Goal: Task Accomplishment & Management: Manage account settings

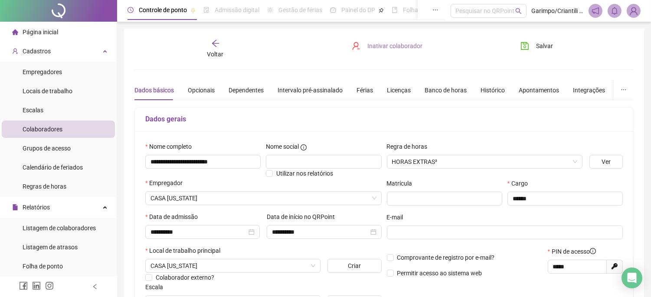
click at [373, 49] on span "Inativar colaborador" at bounding box center [394, 46] width 55 height 10
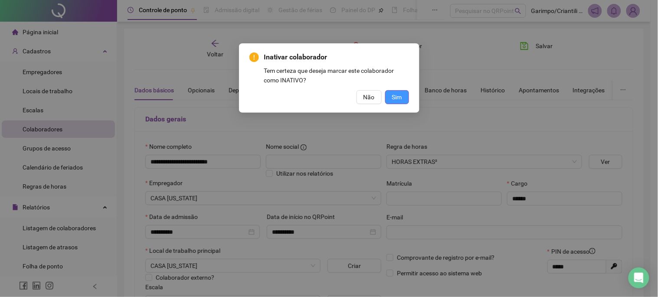
click at [398, 98] on span "Sim" at bounding box center [397, 97] width 10 height 10
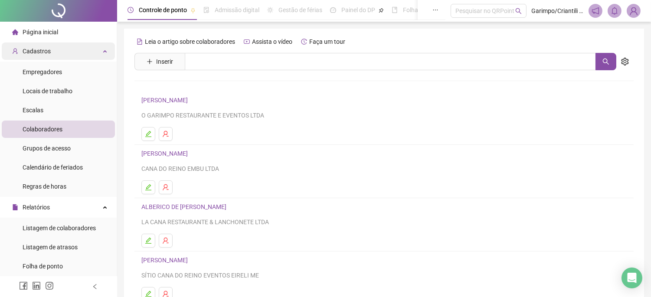
click at [88, 46] on div "Cadastros" at bounding box center [58, 50] width 113 height 17
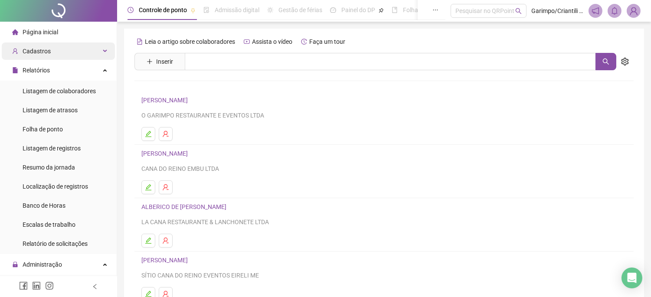
click at [88, 46] on div "Cadastros" at bounding box center [58, 50] width 113 height 17
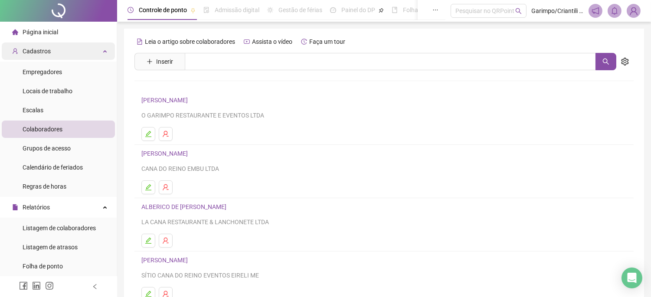
click at [88, 46] on div "Cadastros" at bounding box center [58, 50] width 113 height 17
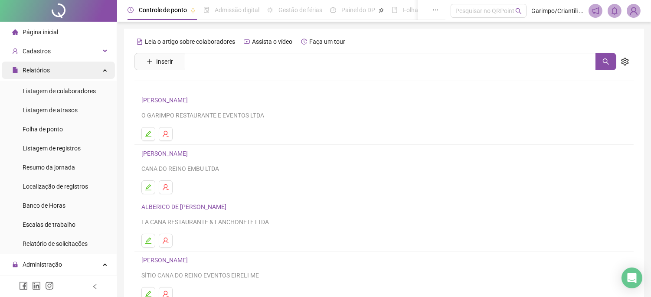
click at [104, 69] on icon at bounding box center [106, 69] width 4 height 0
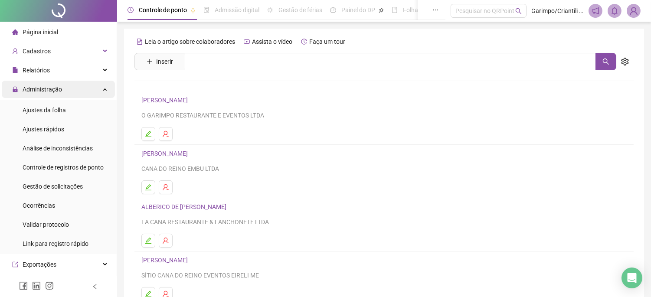
click at [91, 96] on div "Administração" at bounding box center [58, 89] width 113 height 17
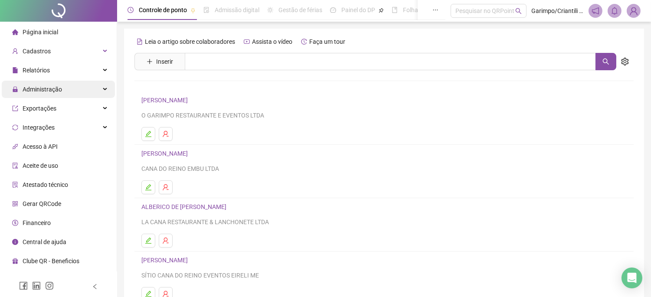
click at [90, 96] on div "Administração" at bounding box center [58, 89] width 113 height 17
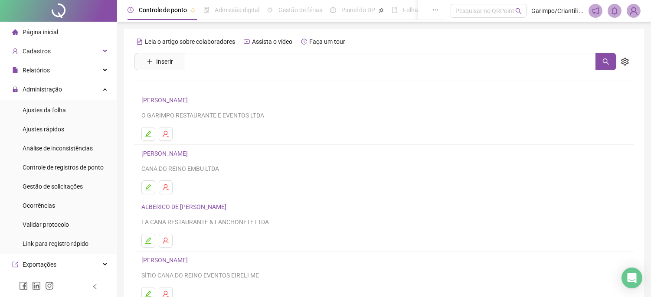
drag, startPoint x: 66, startPoint y: 115, endPoint x: 223, endPoint y: 292, distance: 235.9
click at [66, 116] on li "Ajustes da folha" at bounding box center [58, 109] width 113 height 17
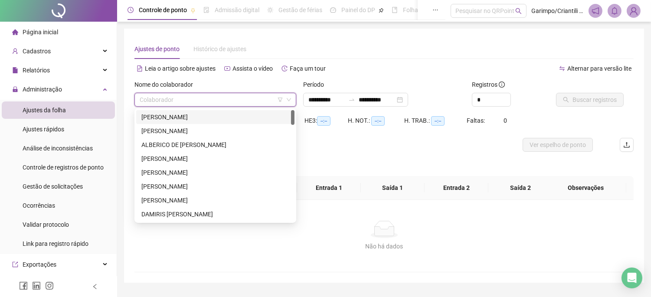
click at [262, 97] on input "search" at bounding box center [212, 99] width 144 height 13
click at [230, 131] on div "[PERSON_NAME]" at bounding box center [215, 131] width 148 height 10
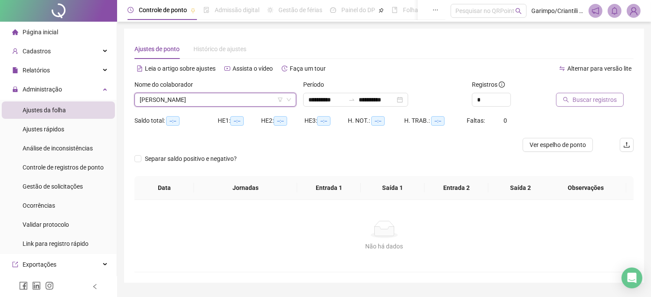
click at [558, 98] on div "Buscar registros" at bounding box center [594, 97] width 85 height 34
click at [558, 98] on button "Buscar registros" at bounding box center [590, 100] width 68 height 14
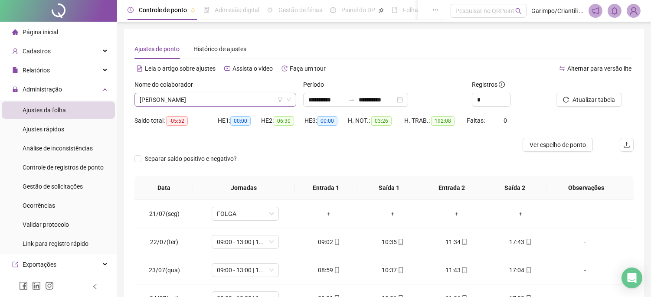
click at [281, 100] on icon "filter" at bounding box center [280, 100] width 5 height 4
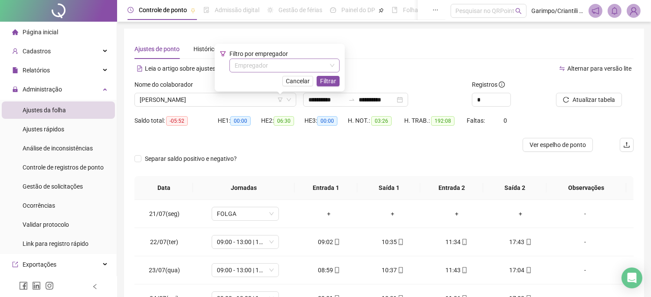
click at [274, 64] on input "search" at bounding box center [281, 65] width 92 height 13
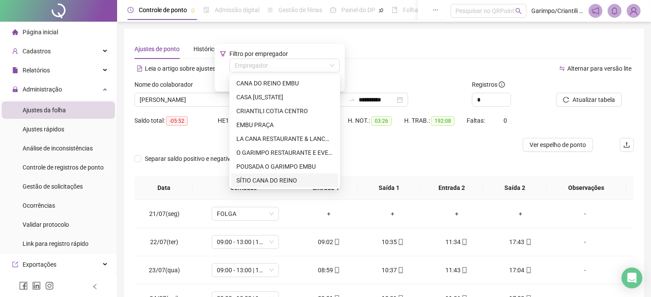
click at [253, 180] on div "SÍTIO CANA DO REINO" at bounding box center [284, 181] width 97 height 10
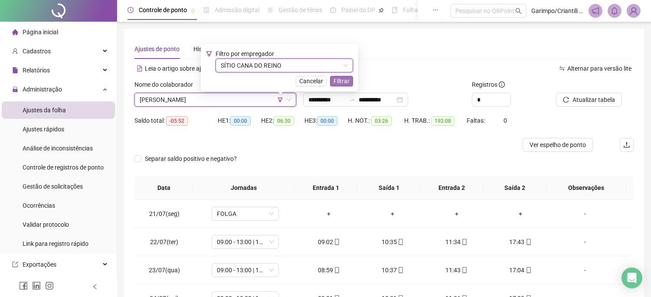
click at [339, 82] on span "Filtrar" at bounding box center [341, 81] width 16 height 10
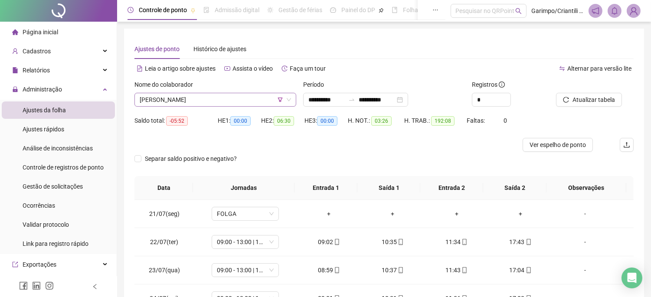
click at [240, 93] on span "[PERSON_NAME]" at bounding box center [215, 99] width 151 height 13
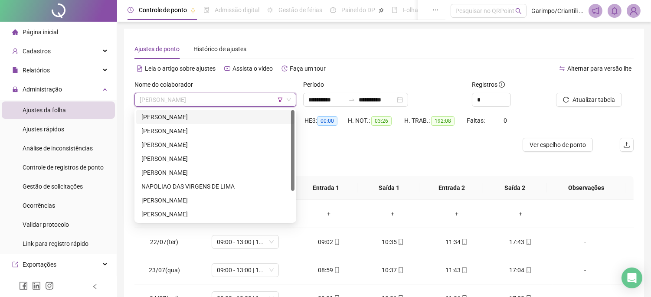
click at [218, 118] on div "[PERSON_NAME]" at bounding box center [215, 117] width 148 height 10
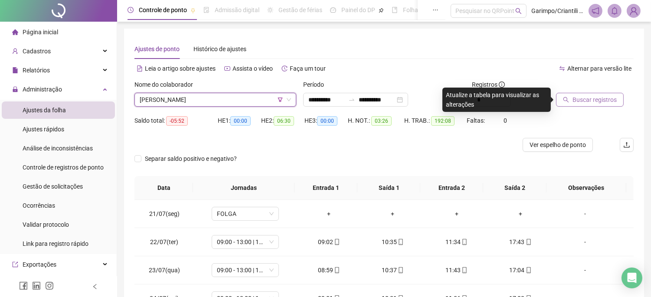
click at [612, 98] on span "Buscar registros" at bounding box center [594, 100] width 44 height 10
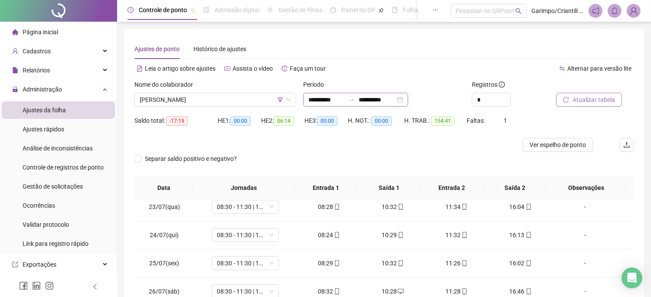
click at [408, 102] on div "**********" at bounding box center [355, 100] width 105 height 14
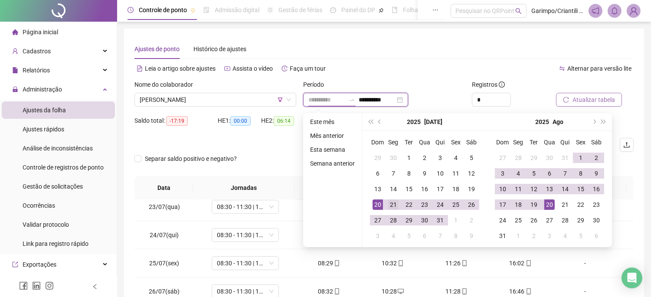
type input "**********"
click at [390, 205] on div "21" at bounding box center [393, 204] width 10 height 10
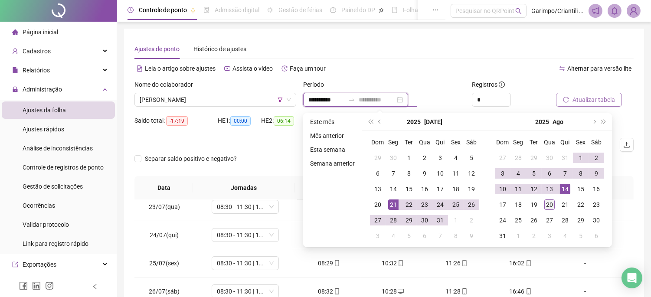
type input "**********"
click at [548, 205] on div "20" at bounding box center [549, 204] width 10 height 10
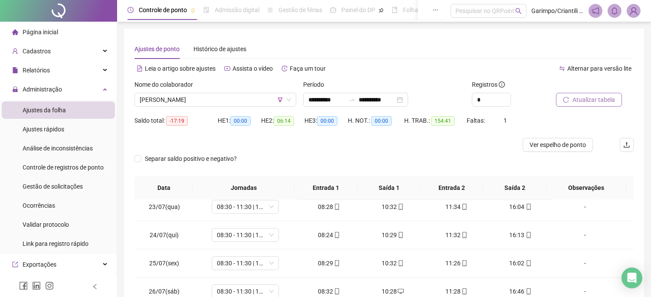
click at [566, 96] on button "Atualizar tabela" at bounding box center [589, 100] width 66 height 14
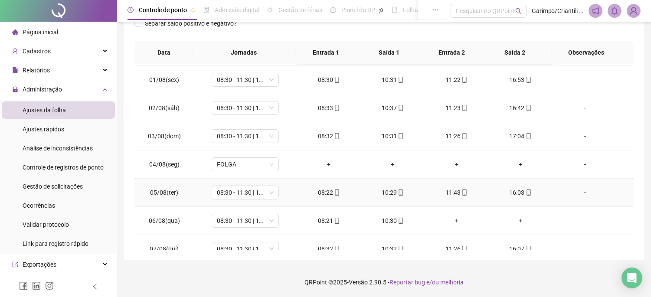
scroll to position [337, 0]
click at [449, 192] on div "+" at bounding box center [456, 193] width 50 height 10
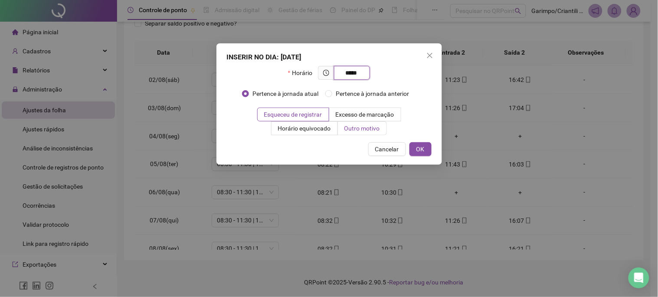
type input "*****"
click at [358, 125] on span "Outro motivo" at bounding box center [362, 128] width 36 height 7
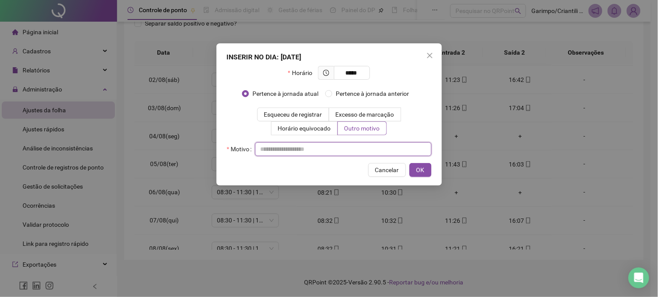
click at [340, 146] on input "text" at bounding box center [343, 149] width 176 height 14
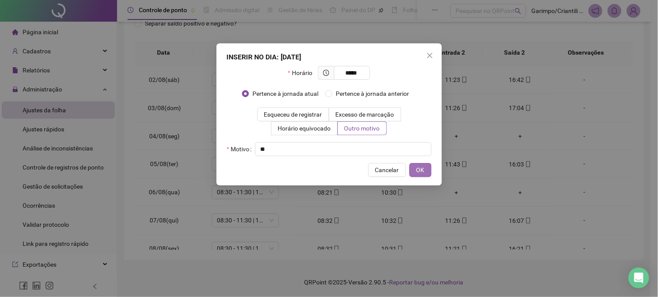
click at [424, 165] on button "OK" at bounding box center [420, 170] width 22 height 14
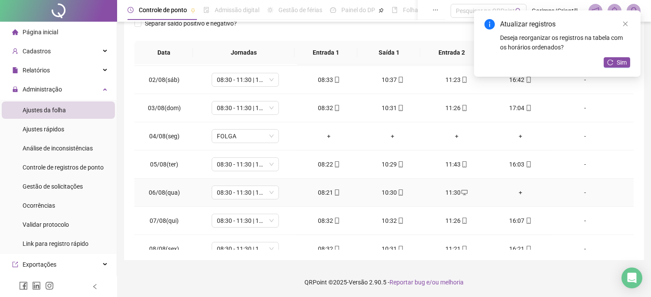
click at [515, 190] on div "+" at bounding box center [520, 193] width 50 height 10
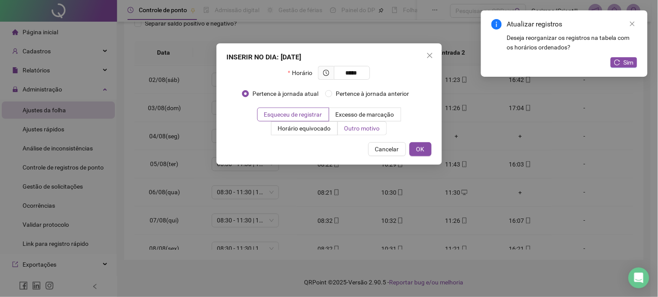
type input "*****"
click at [356, 127] on span "Outro motivo" at bounding box center [362, 128] width 36 height 7
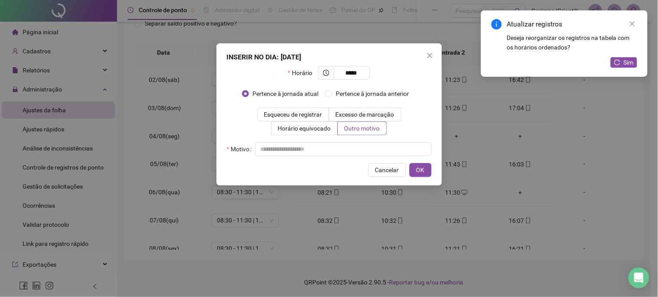
click at [342, 160] on div "INSERIR NO DIA : [DATE] Horário ***** Pertence à jornada atual Pertence à jorna…" at bounding box center [329, 114] width 226 height 142
click at [342, 155] on input "text" at bounding box center [343, 149] width 176 height 14
click at [428, 168] on button "OK" at bounding box center [420, 170] width 22 height 14
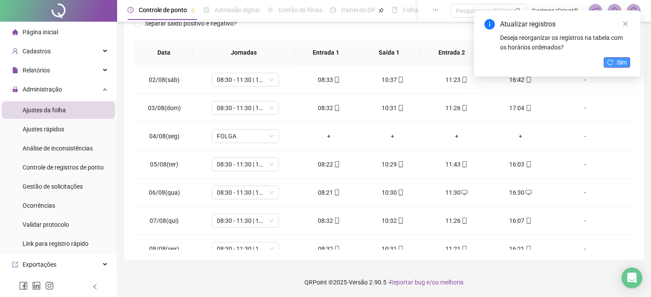
click at [617, 62] on span "Sim" at bounding box center [622, 63] width 10 height 10
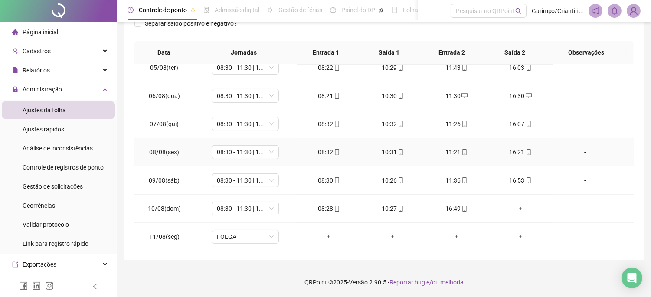
scroll to position [482, 0]
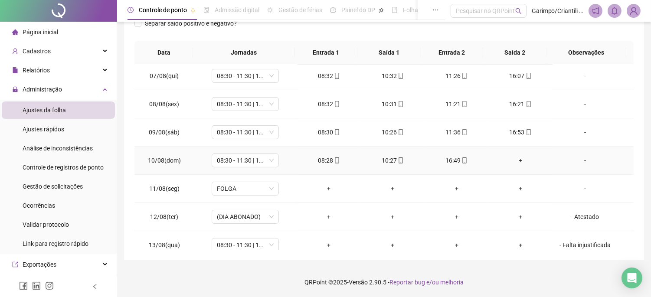
click at [515, 158] on div "+" at bounding box center [520, 161] width 50 height 10
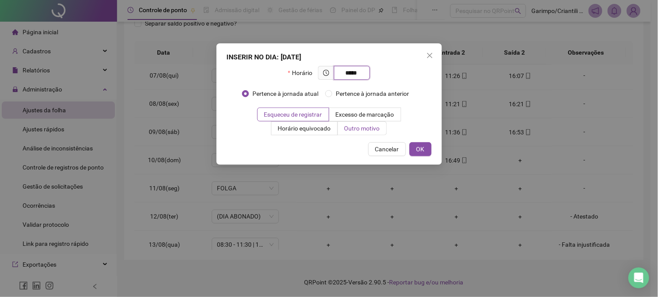
type input "*****"
click at [374, 129] on span "Outro motivo" at bounding box center [362, 128] width 36 height 7
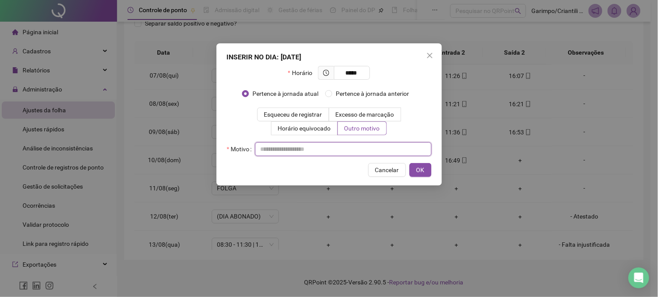
click at [352, 154] on input "text" at bounding box center [343, 149] width 176 height 14
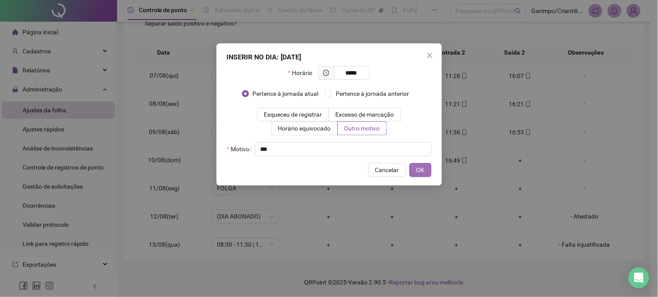
click at [428, 172] on button "OK" at bounding box center [420, 170] width 22 height 14
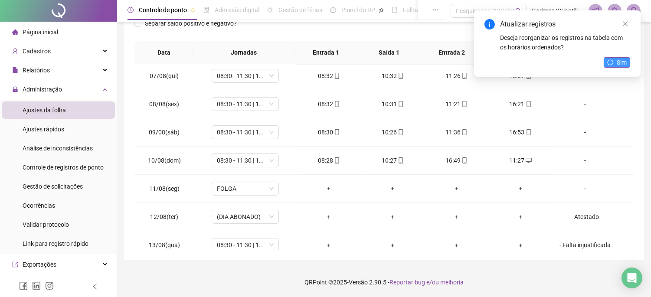
click at [613, 65] on button "Sim" at bounding box center [617, 62] width 26 height 10
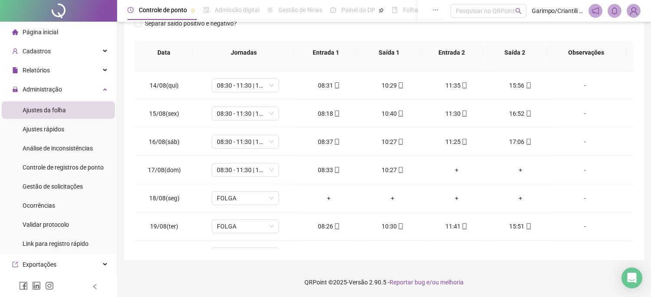
scroll to position [674, 0]
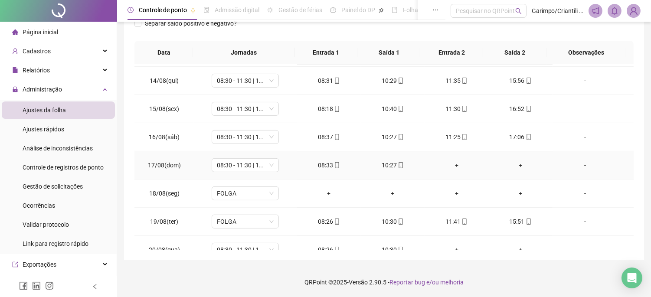
click at [514, 168] on div "+" at bounding box center [520, 165] width 50 height 10
click at [515, 167] on div "INSERIR NO DIA : [DATE] Horário Pertence à jornada atual Pertence à jornada ant…" at bounding box center [325, 148] width 651 height 297
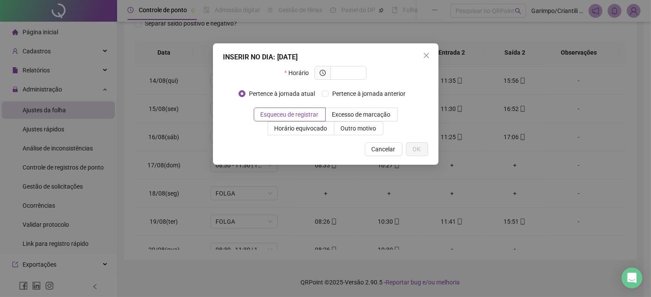
click at [353, 74] on div "INSERIR NO DIA : [DATE] Horário Pertence à jornada atual Pertence à jornada ant…" at bounding box center [325, 148] width 651 height 297
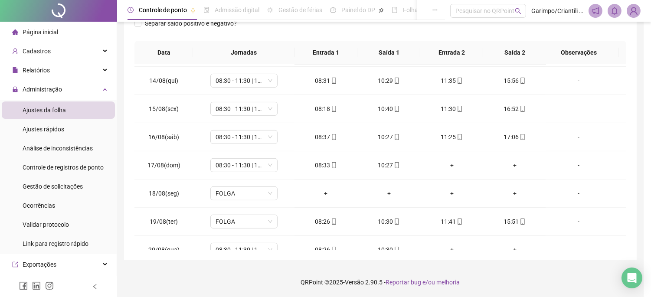
click at [515, 165] on div "INSERIR NO DIA : [DATE] Horário Pertence à jornada atual Pertence à jornada ant…" at bounding box center [325, 148] width 651 height 297
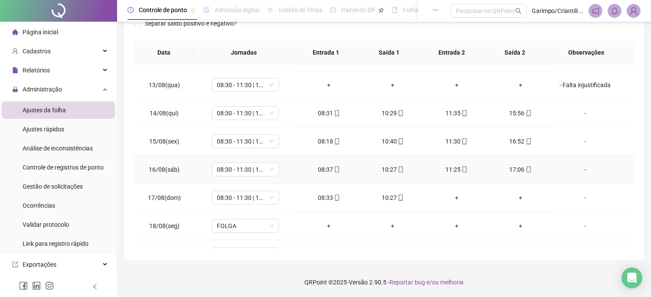
scroll to position [690, 0]
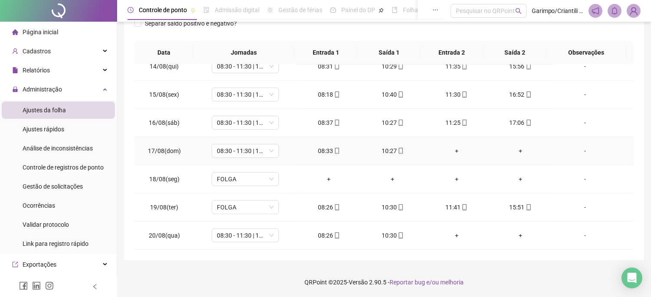
click at [453, 149] on div "+" at bounding box center [456, 151] width 50 height 10
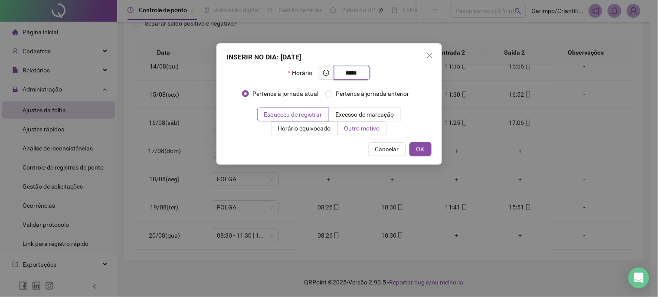
type input "*****"
click at [371, 123] on label "Outro motivo" at bounding box center [362, 128] width 49 height 14
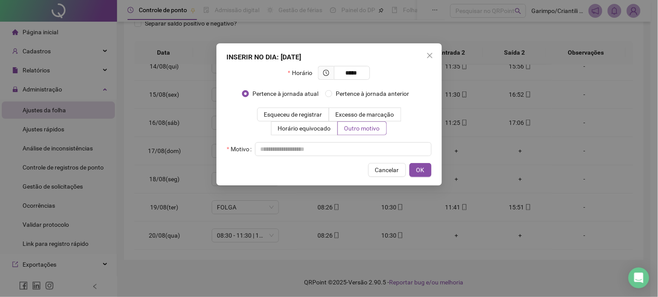
click at [361, 140] on div "Horário ***** Pertence à jornada atual [GEOGRAPHIC_DATA] à jornada anterior Esq…" at bounding box center [329, 111] width 205 height 90
click at [358, 145] on input "text" at bounding box center [343, 149] width 176 height 14
click at [425, 172] on button "OK" at bounding box center [420, 170] width 22 height 14
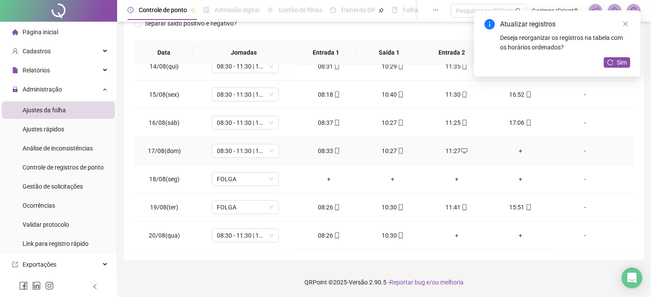
click at [515, 150] on div "+" at bounding box center [520, 151] width 50 height 10
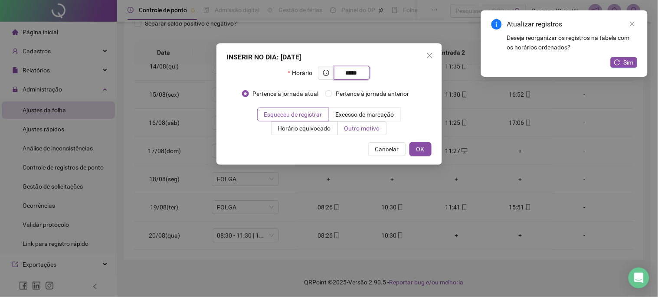
type input "*****"
click at [374, 130] on span "Outro motivo" at bounding box center [362, 128] width 36 height 7
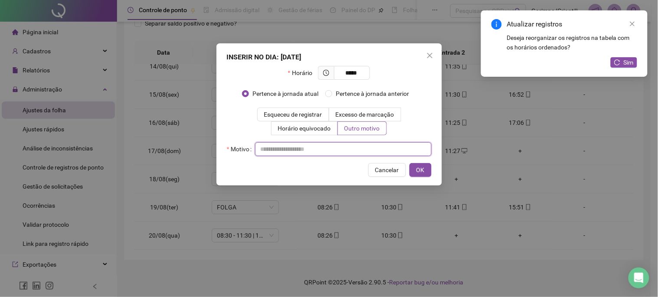
click at [361, 144] on input "text" at bounding box center [343, 149] width 176 height 14
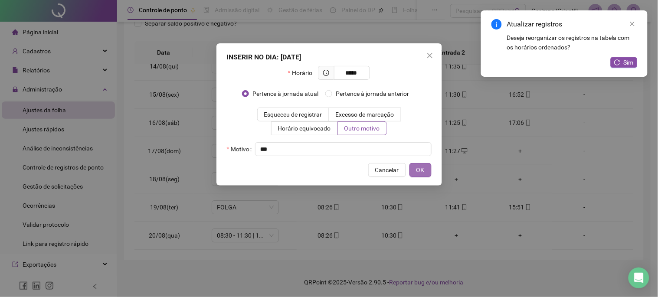
click at [415, 173] on button "OK" at bounding box center [420, 170] width 22 height 14
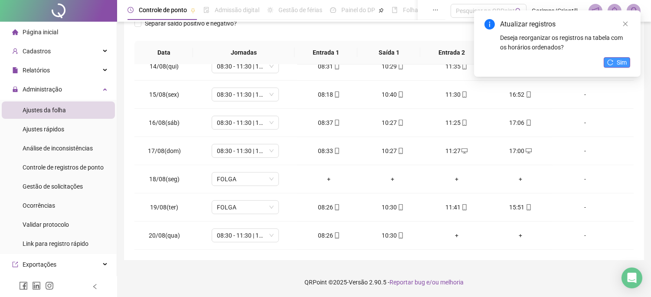
click at [618, 66] on span "Sim" at bounding box center [622, 63] width 10 height 10
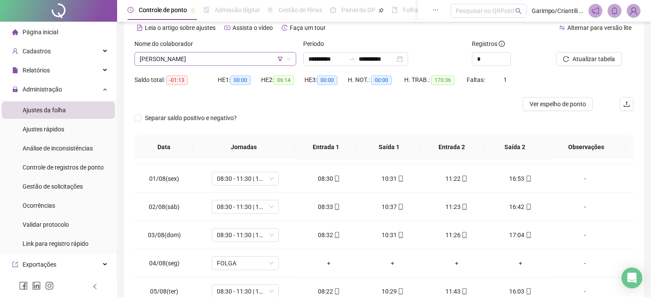
scroll to position [39, 0]
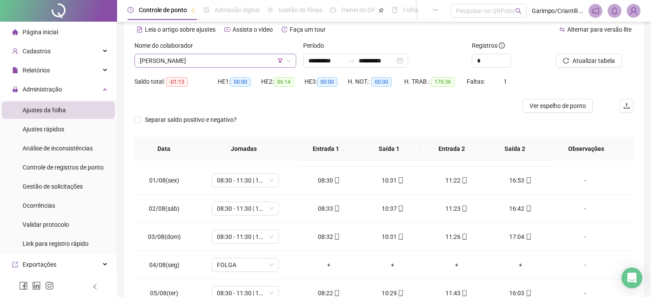
click at [252, 62] on span "[PERSON_NAME]" at bounding box center [215, 60] width 151 height 13
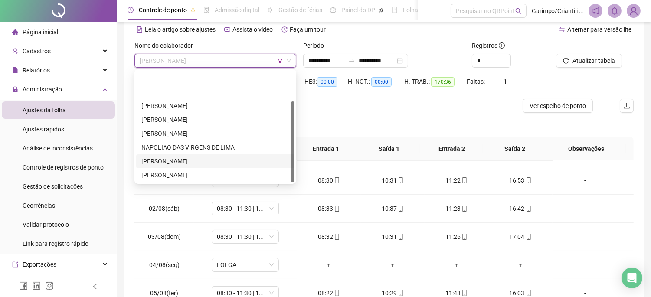
scroll to position [41, 0]
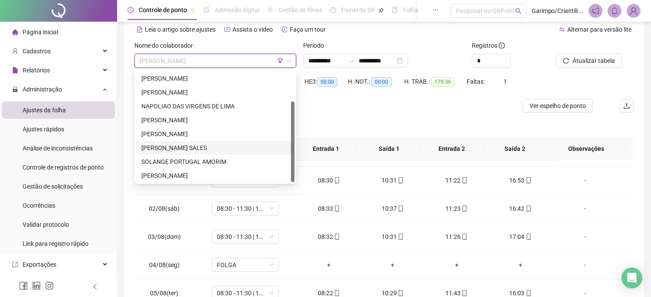
click at [185, 144] on div "[PERSON_NAME] SALES" at bounding box center [215, 148] width 148 height 10
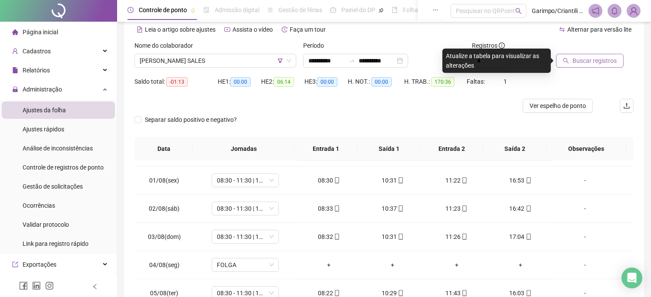
click at [608, 59] on span "Buscar registros" at bounding box center [594, 61] width 44 height 10
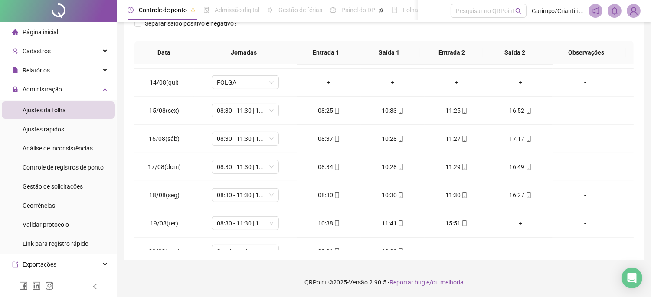
scroll to position [690, 0]
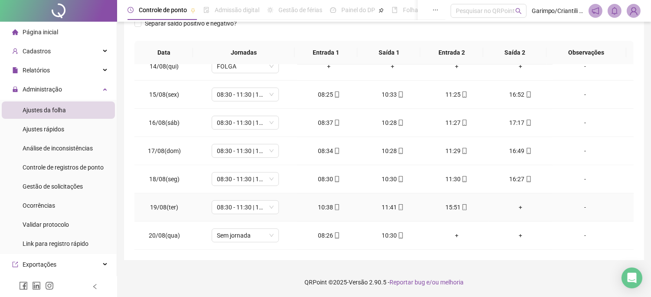
click at [513, 209] on div "+" at bounding box center [520, 208] width 50 height 10
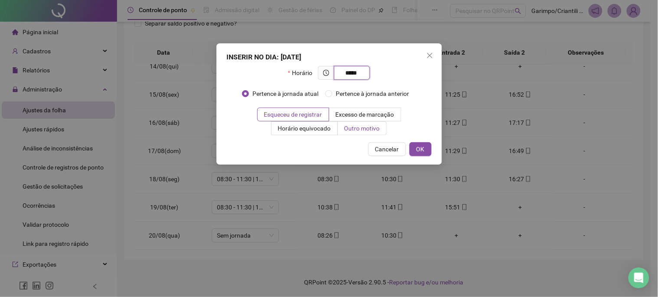
type input "*****"
click at [365, 126] on span "Outro motivo" at bounding box center [362, 128] width 36 height 7
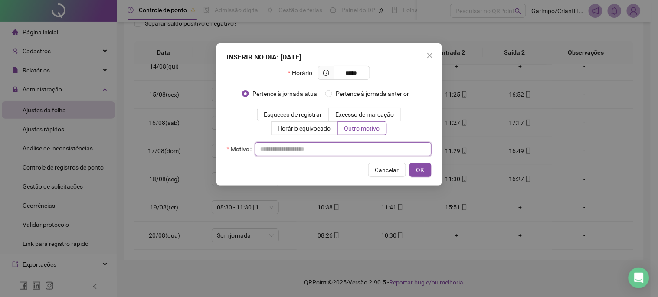
click at [353, 144] on input "text" at bounding box center [343, 149] width 176 height 14
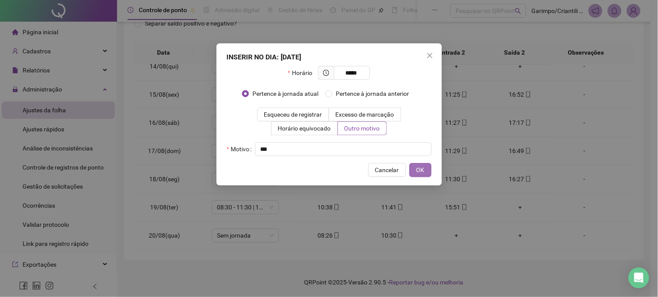
click at [428, 165] on button "OK" at bounding box center [420, 170] width 22 height 14
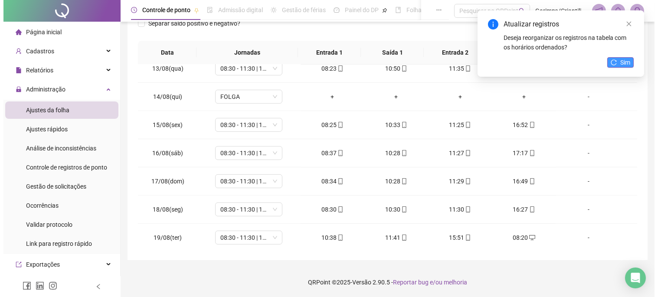
scroll to position [642, 0]
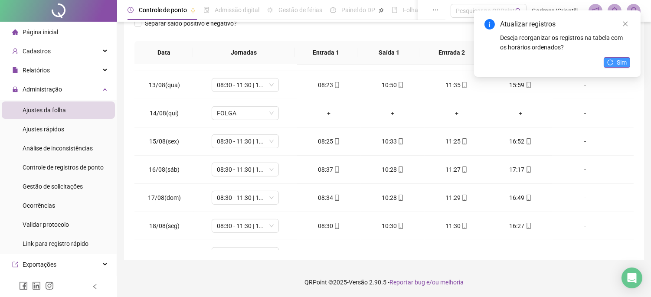
click at [617, 58] on span "Sim" at bounding box center [622, 63] width 10 height 10
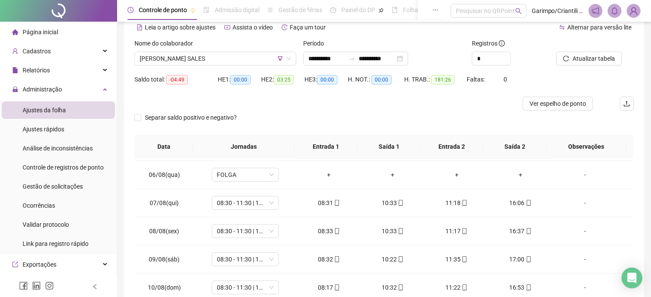
scroll to position [39, 0]
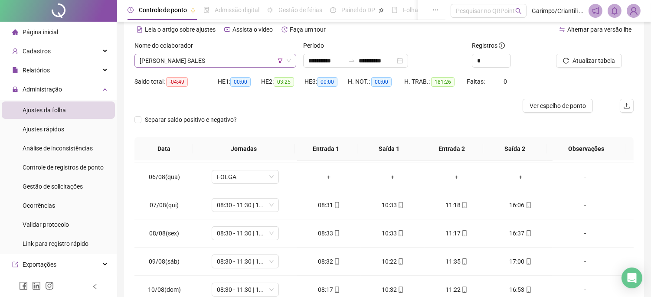
click at [251, 62] on span "[PERSON_NAME] SALES" at bounding box center [215, 60] width 151 height 13
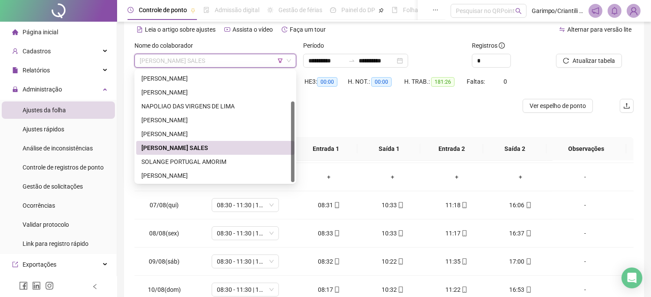
click at [279, 59] on icon "filter" at bounding box center [280, 60] width 5 height 5
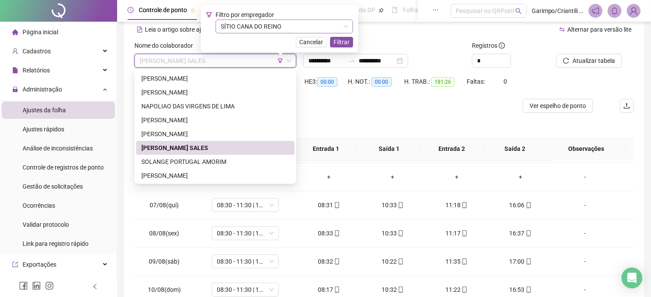
click at [249, 33] on div "SÍTIO CANA DO REINO" at bounding box center [284, 27] width 137 height 14
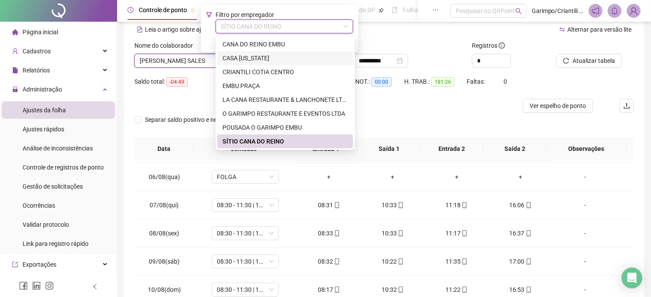
click at [260, 60] on div "CASA [US_STATE]" at bounding box center [284, 58] width 125 height 10
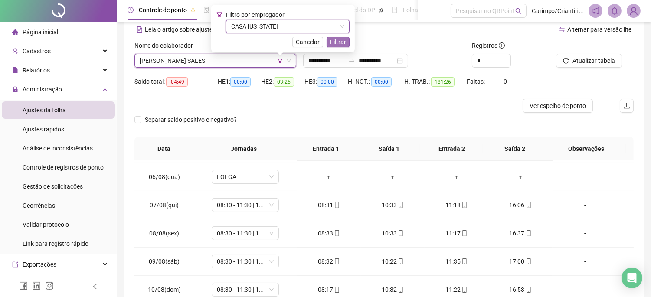
click at [341, 44] on button "Filtrar" at bounding box center [338, 42] width 23 height 10
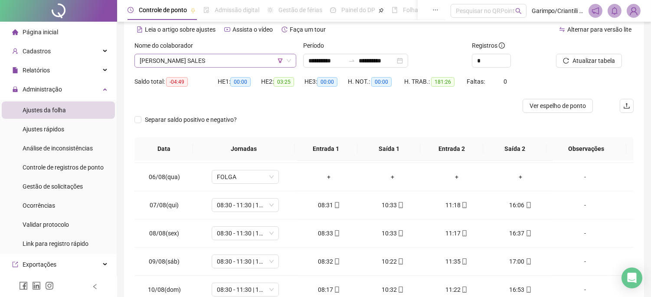
click at [270, 61] on span "[PERSON_NAME] SALES" at bounding box center [215, 60] width 151 height 13
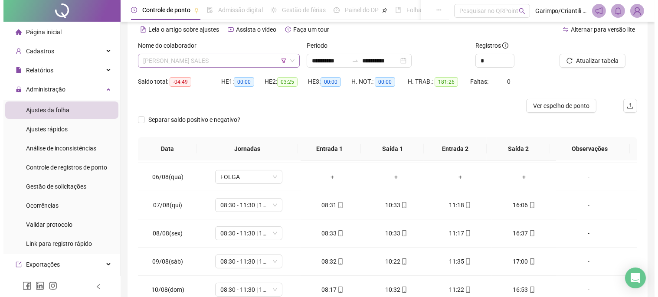
scroll to position [0, 0]
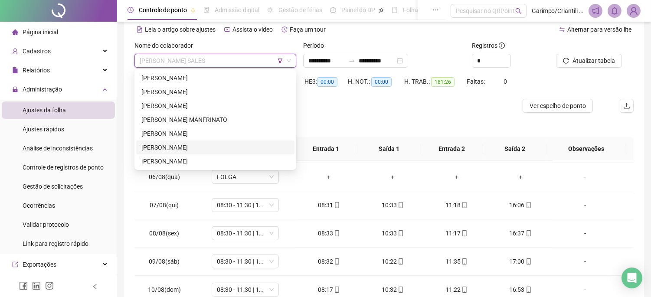
click at [170, 151] on div "[PERSON_NAME]" at bounding box center [215, 148] width 148 height 10
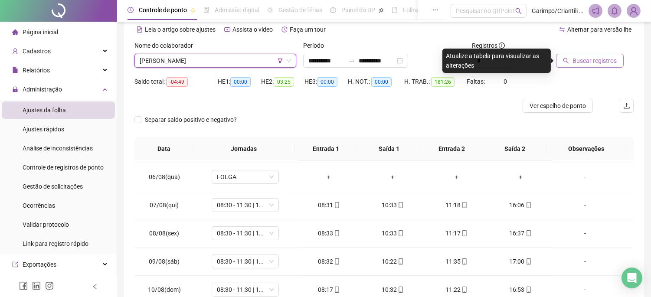
click at [582, 54] on button "Buscar registros" at bounding box center [590, 61] width 68 height 14
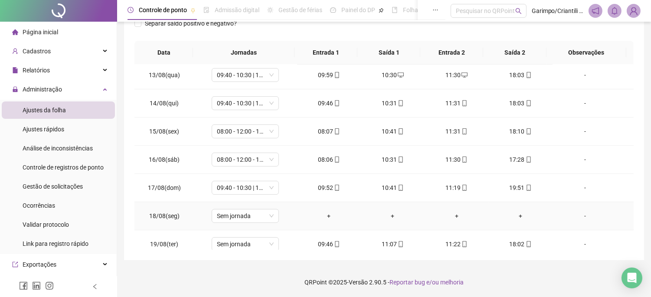
scroll to position [182, 0]
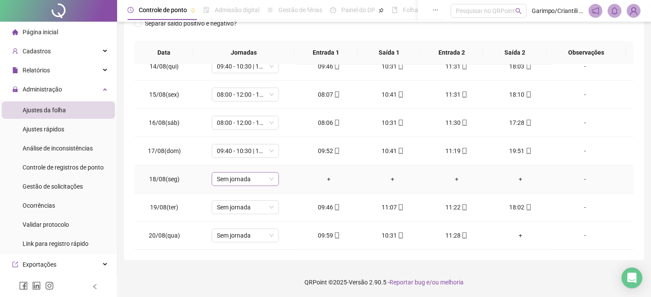
click at [229, 183] on span "Sem jornada" at bounding box center [245, 179] width 57 height 13
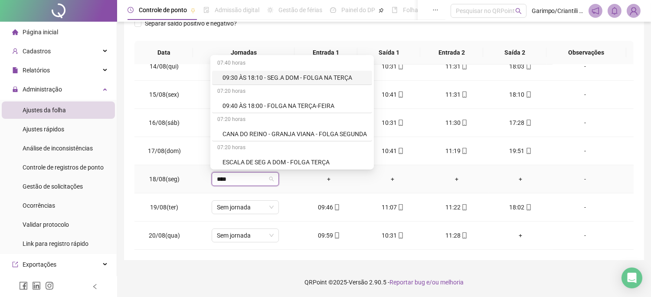
type input "*****"
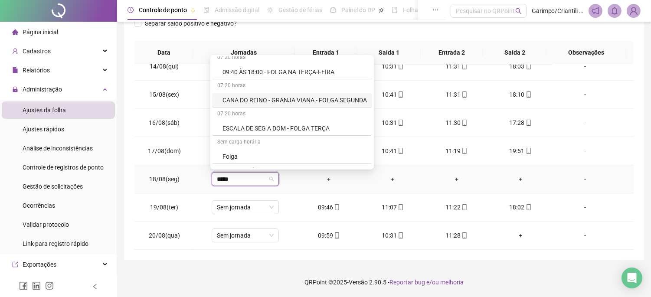
scroll to position [48, 0]
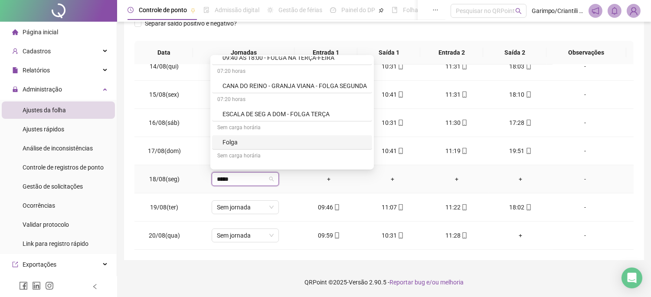
click at [231, 142] on div "Folga" at bounding box center [294, 142] width 144 height 10
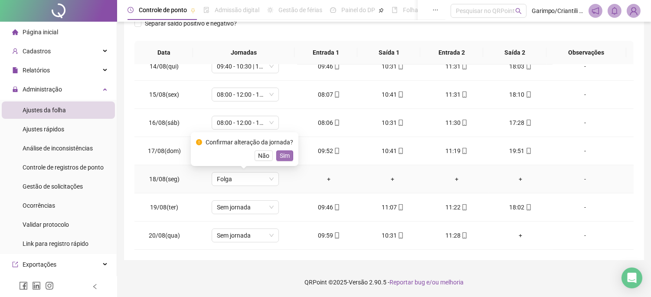
click at [284, 153] on span "Sim" at bounding box center [285, 156] width 10 height 10
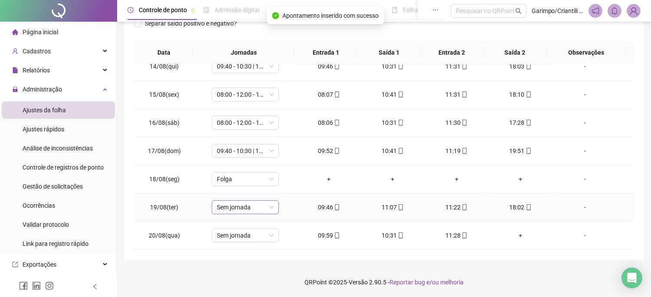
click at [245, 206] on span "Sem jornada" at bounding box center [245, 207] width 57 height 13
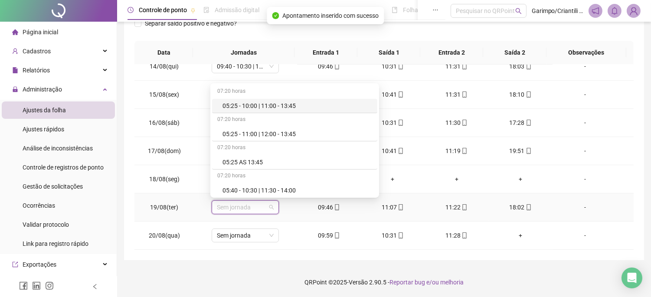
type input "*"
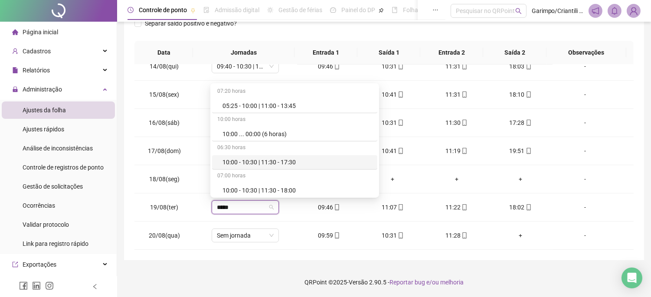
type input "*****"
click at [338, 296] on footer "QRPoint © 2025 - Versão 2.90.5 - Reportar bug e/ou melhoria" at bounding box center [384, 282] width 534 height 30
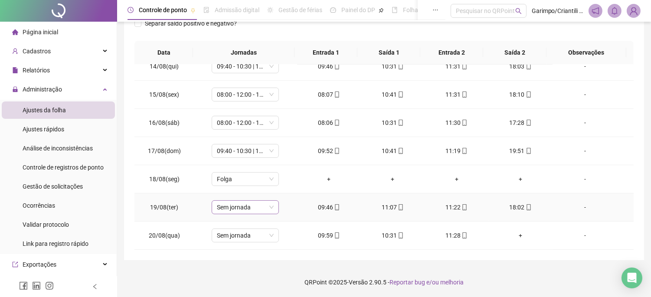
click at [250, 201] on span "Sem jornada" at bounding box center [245, 207] width 57 height 13
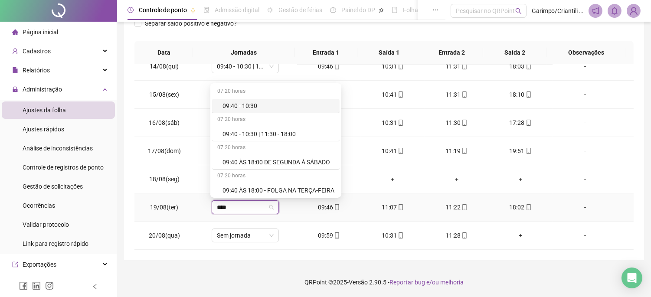
type input "*****"
click at [261, 127] on div "09:40 - 10:30 | 11:30 - 18:00" at bounding box center [275, 134] width 127 height 14
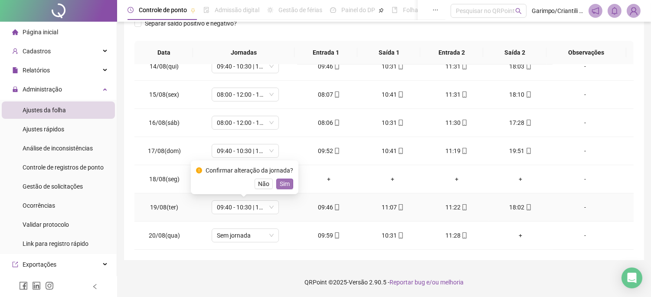
click at [284, 185] on span "Sim" at bounding box center [285, 184] width 10 height 10
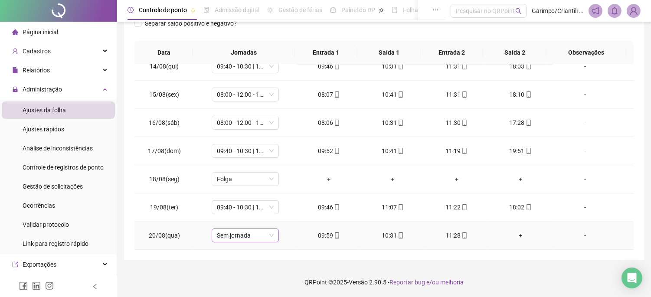
click at [239, 229] on span "Sem jornada" at bounding box center [245, 235] width 57 height 13
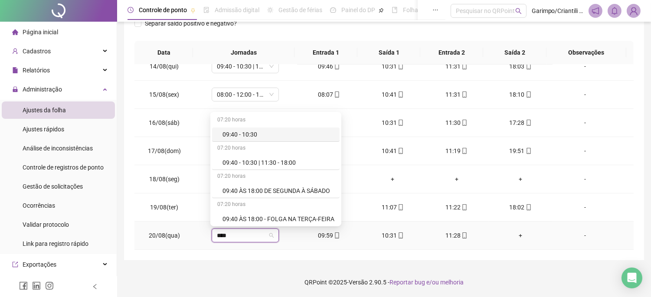
type input "*****"
click at [272, 158] on div "09:40 - 10:30 | 11:30 - 18:00" at bounding box center [278, 163] width 112 height 10
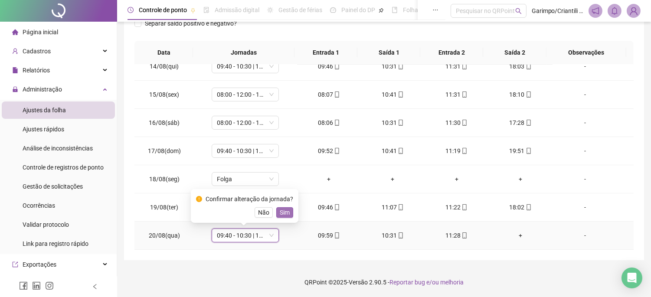
click at [280, 213] on span "Sim" at bounding box center [285, 213] width 10 height 10
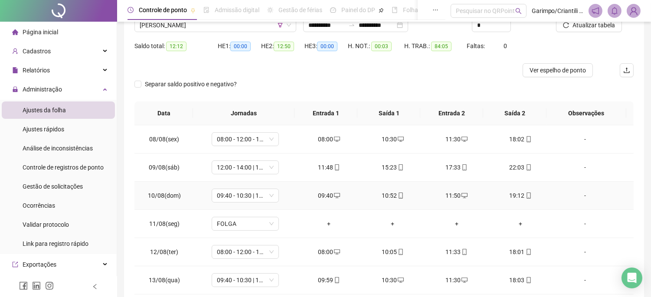
scroll to position [0, 0]
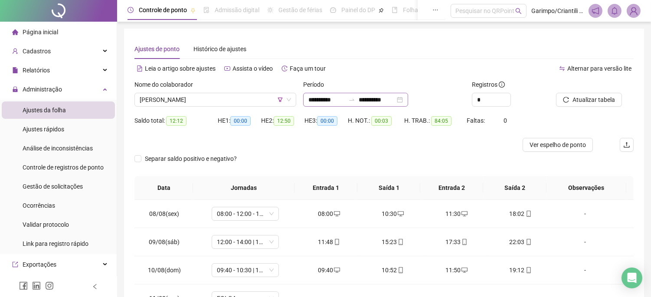
click at [408, 98] on div "**********" at bounding box center [355, 100] width 105 height 14
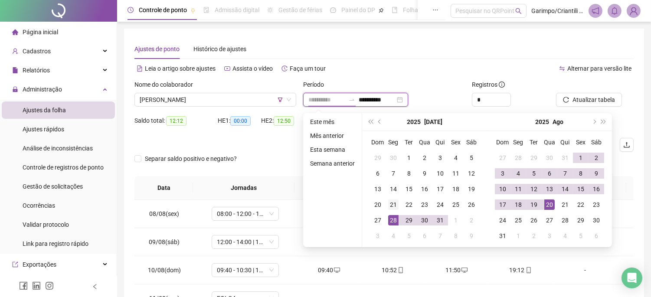
type input "**********"
click at [391, 210] on td "21" at bounding box center [394, 205] width 16 height 16
type input "**********"
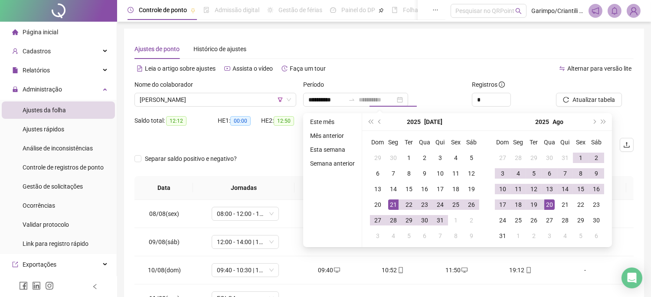
click at [548, 200] on div "20" at bounding box center [549, 204] width 10 height 10
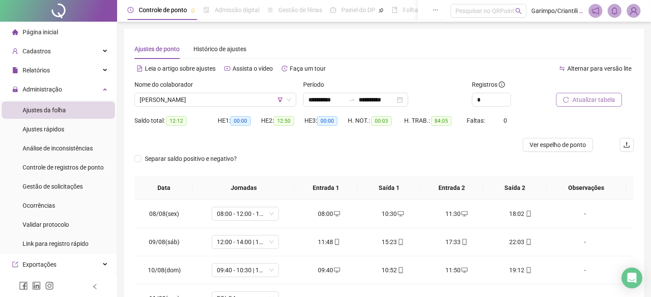
click at [586, 96] on span "Atualizar tabela" at bounding box center [593, 100] width 42 height 10
click at [59, 81] on span "Administração" at bounding box center [37, 89] width 50 height 17
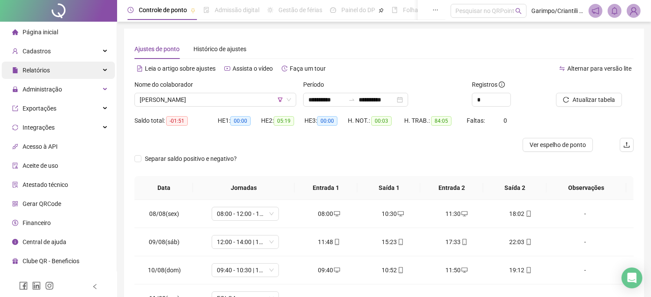
click at [66, 67] on div "Relatórios" at bounding box center [58, 70] width 113 height 17
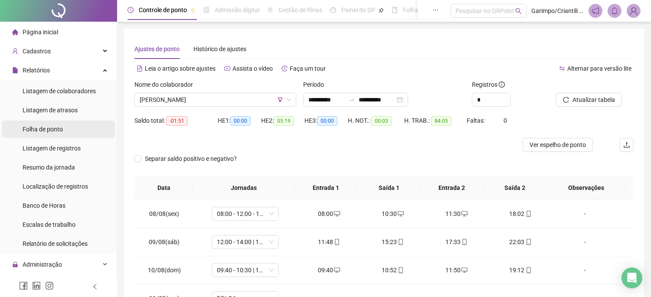
click at [64, 132] on li "Folha de ponto" at bounding box center [58, 129] width 113 height 17
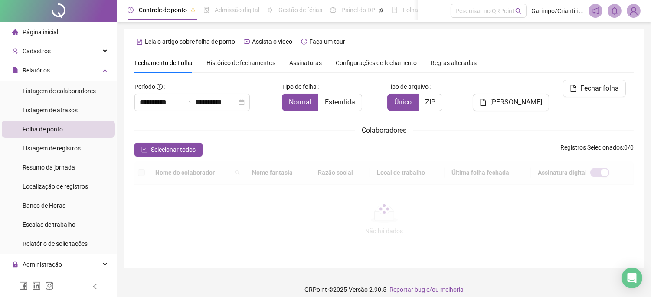
type input "**********"
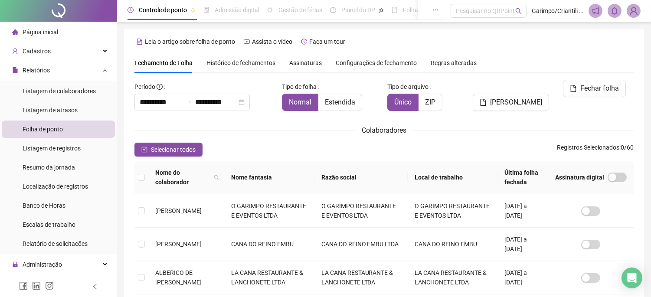
scroll to position [29, 0]
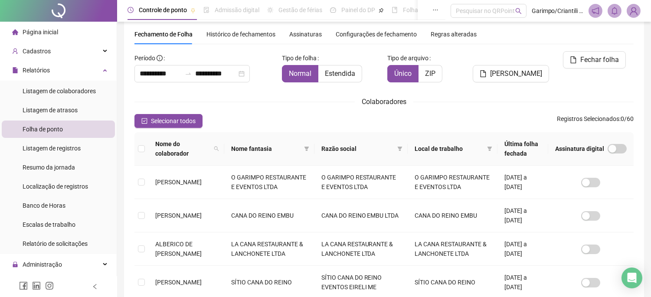
click at [282, 146] on span "Nome fantasia" at bounding box center [265, 149] width 69 height 10
click at [311, 152] on span at bounding box center [306, 148] width 9 height 13
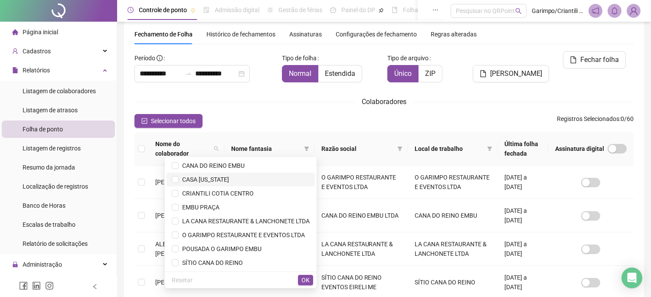
click at [179, 174] on li "CASA [US_STATE]" at bounding box center [241, 180] width 148 height 14
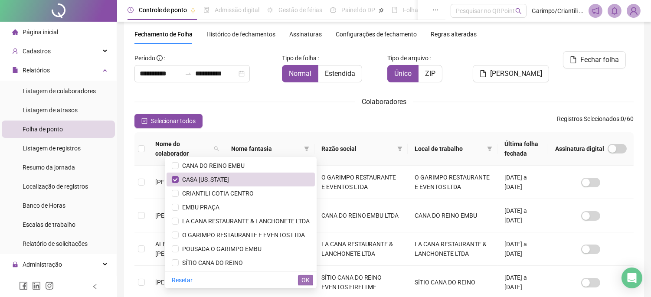
click at [307, 275] on span "OK" at bounding box center [305, 280] width 8 height 10
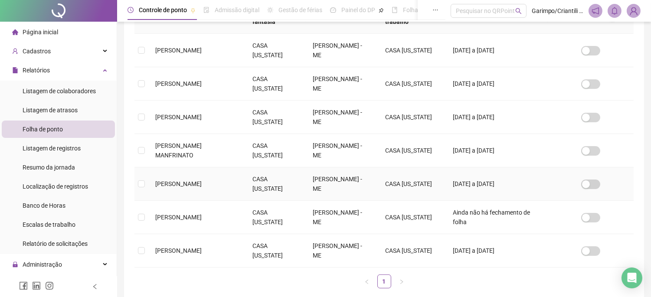
scroll to position [206, 0]
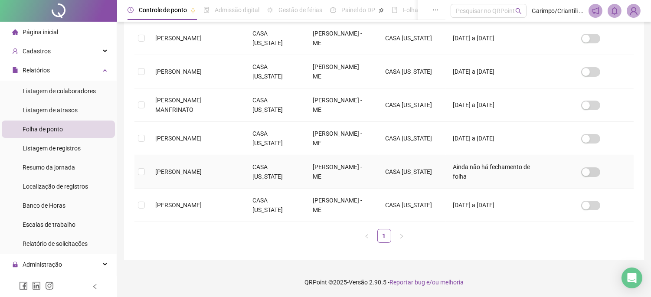
click at [146, 167] on td at bounding box center [141, 171] width 14 height 33
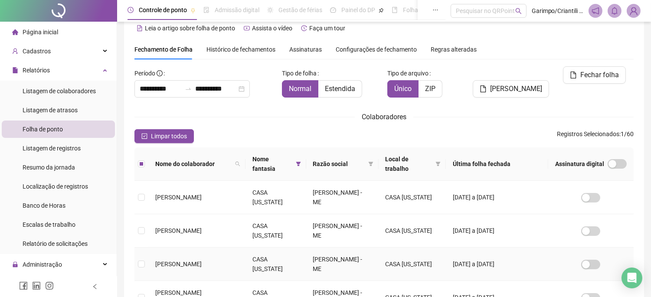
scroll to position [0, 0]
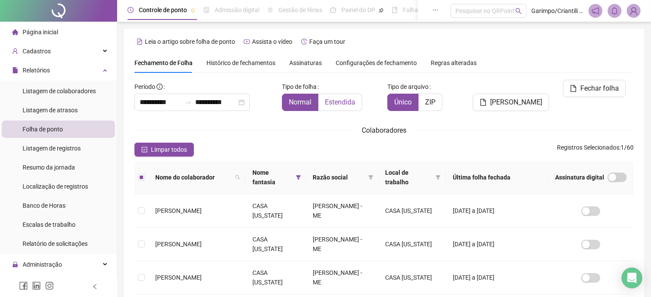
click at [347, 98] on span "Estendida" at bounding box center [340, 102] width 30 height 8
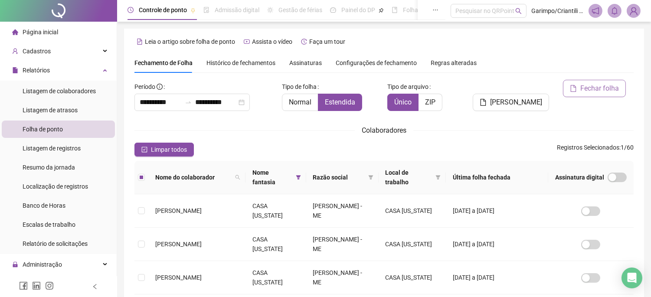
click at [610, 90] on span "Fechar folha" at bounding box center [599, 88] width 39 height 10
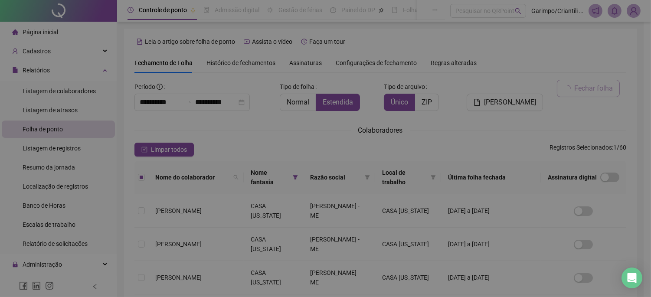
scroll to position [29, 0]
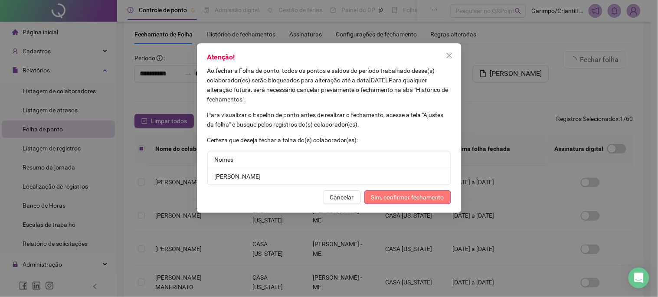
click at [397, 193] on span "Sim, confirmar fechamento" at bounding box center [407, 198] width 73 height 10
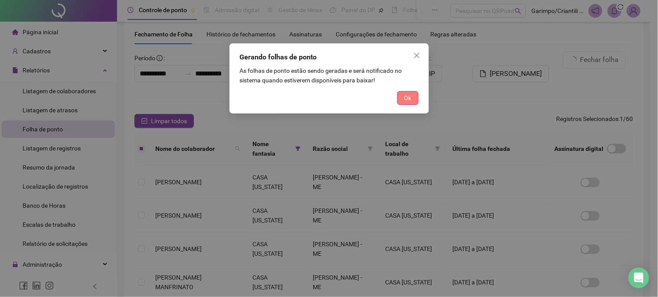
click at [417, 98] on button "Ok" at bounding box center [407, 98] width 21 height 14
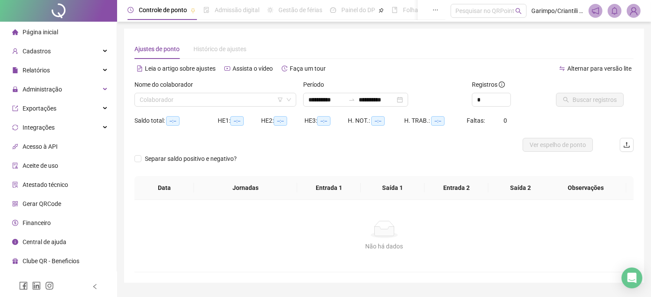
type input "**********"
